Goal: Task Accomplishment & Management: Manage account settings

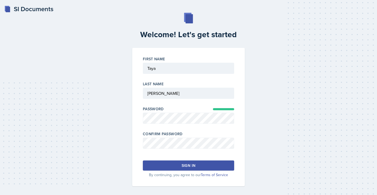
click at [207, 167] on button "Sign in" at bounding box center [188, 165] width 91 height 10
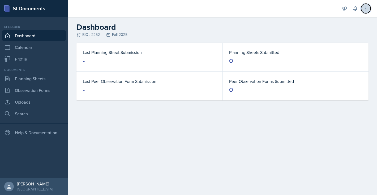
click at [366, 8] on icon at bounding box center [365, 8] width 5 height 5
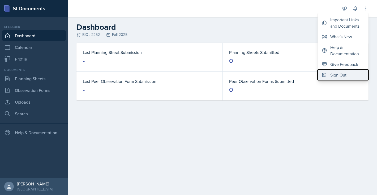
click at [346, 76] on div "Sign Out" at bounding box center [338, 75] width 16 height 6
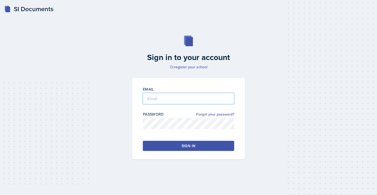
type input "[EMAIL_ADDRESS][DOMAIN_NAME]"
click at [208, 101] on input "[EMAIL_ADDRESS][DOMAIN_NAME]" at bounding box center [188, 98] width 91 height 11
click at [166, 149] on button "Sign in" at bounding box center [188, 146] width 91 height 10
